Goal: Information Seeking & Learning: Learn about a topic

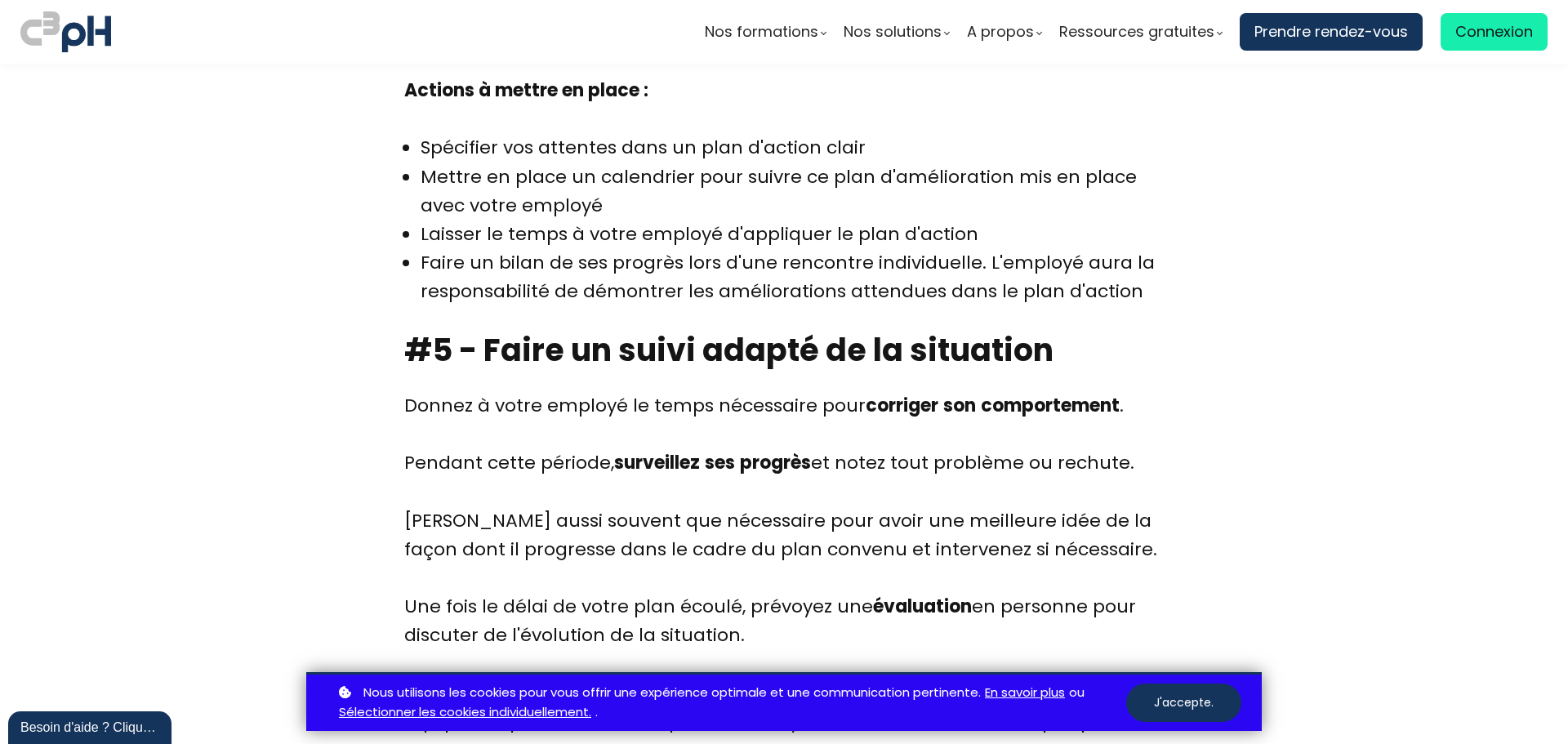
scroll to position [6940, 0]
